Goal: Find specific page/section: Find specific page/section

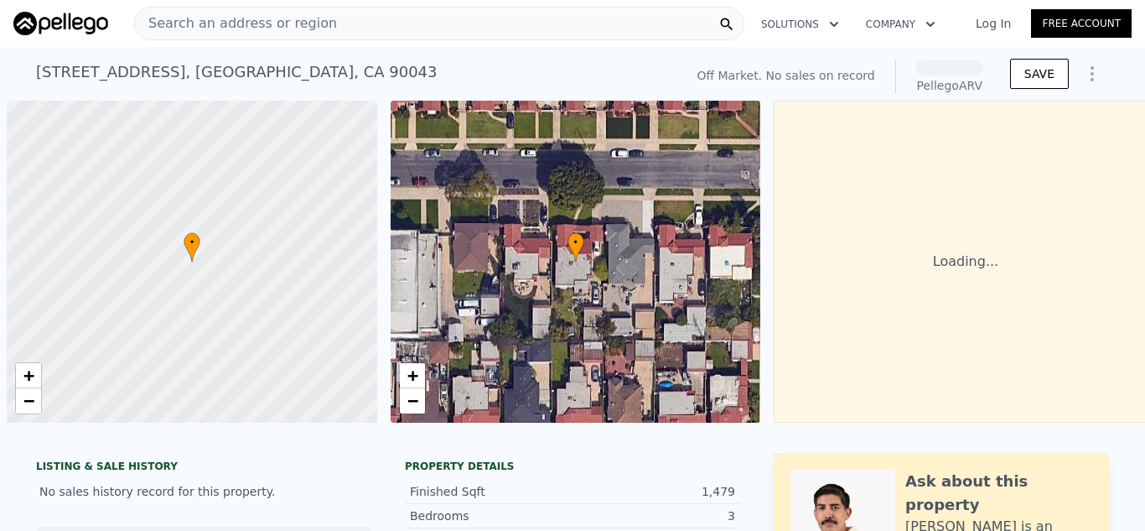
scroll to position [0, 7]
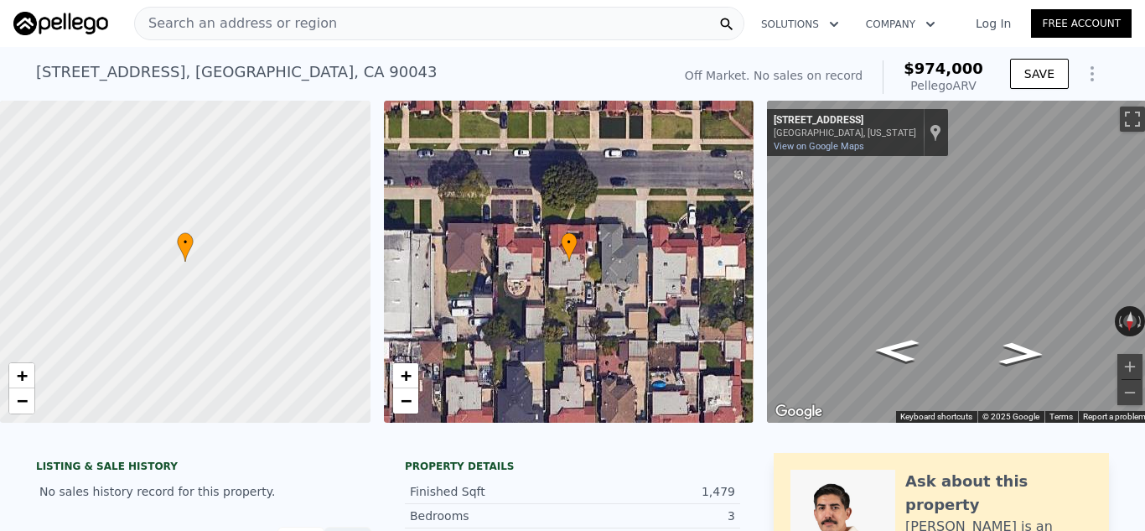
click at [406, 36] on div "Search an address or region" at bounding box center [439, 24] width 610 height 34
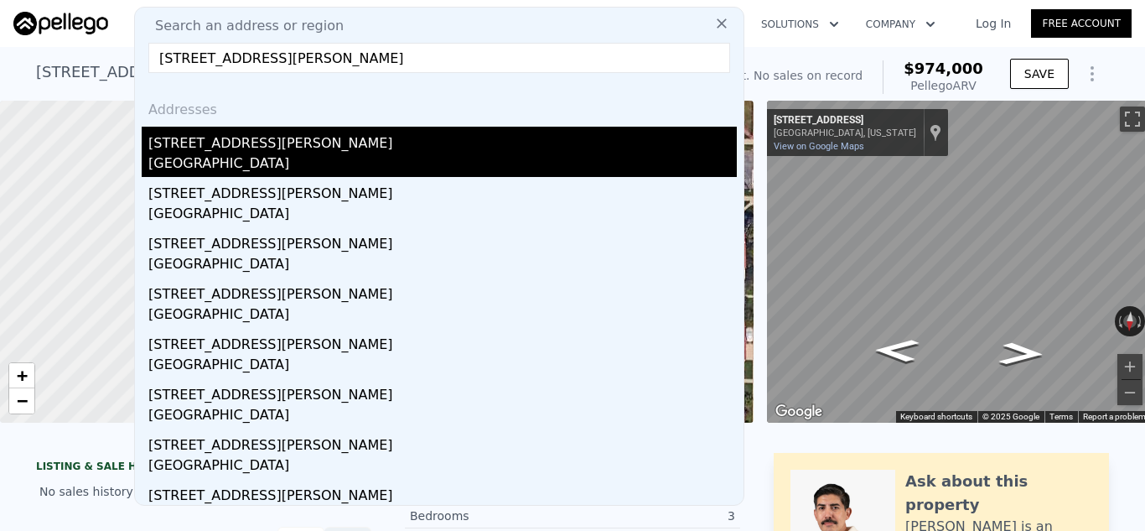
type input "[STREET_ADDRESS][PERSON_NAME]"
click at [270, 160] on div "[GEOGRAPHIC_DATA]" at bounding box center [442, 164] width 589 height 23
